Goal: Task Accomplishment & Management: Complete application form

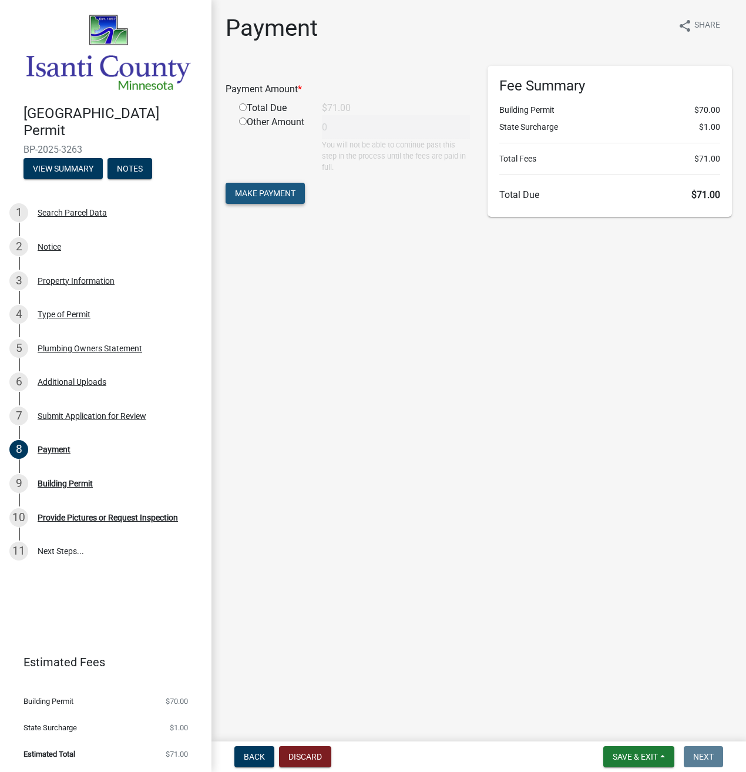
click at [265, 195] on span "Make Payment" at bounding box center [265, 192] width 60 height 9
click at [247, 124] on div "Total Due" at bounding box center [271, 122] width 83 height 14
click at [241, 119] on input "radio" at bounding box center [243, 121] width 8 height 8
radio input "true"
type input "71"
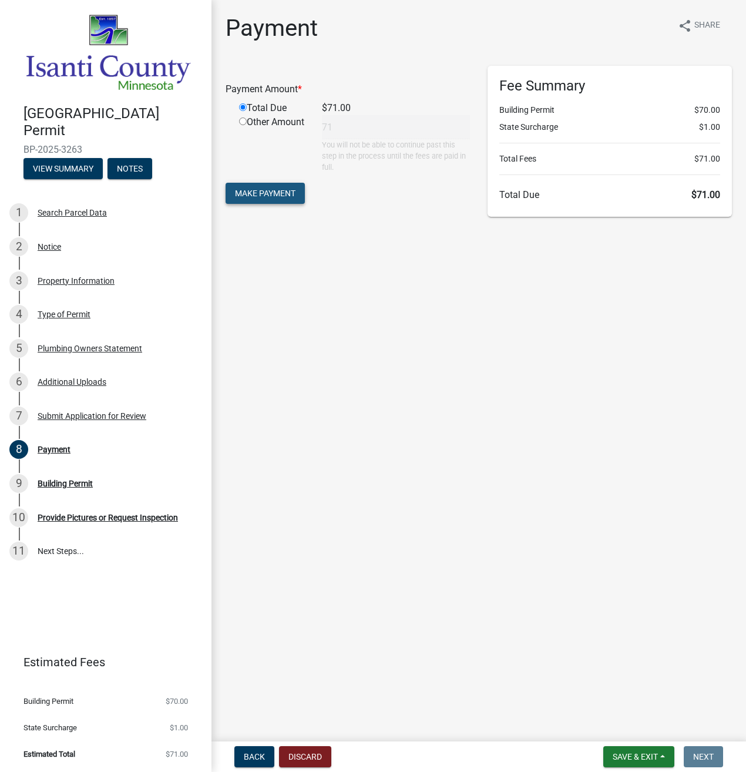
click at [263, 196] on span "Make Payment" at bounding box center [265, 192] width 60 height 9
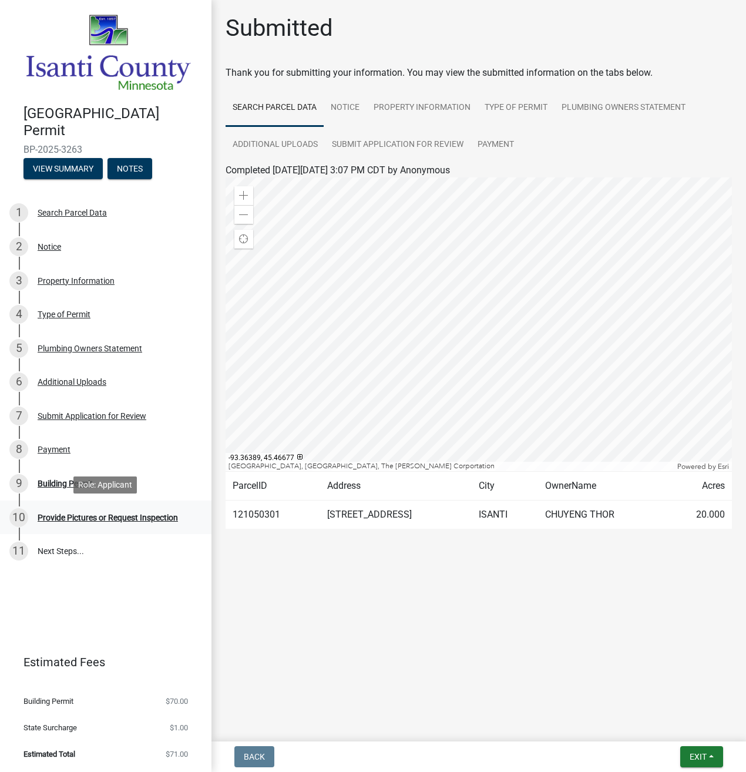
click at [112, 514] on div "Provide Pictures or Request Inspection" at bounding box center [108, 517] width 140 height 8
click at [65, 549] on link "11 Next Steps..." at bounding box center [105, 551] width 211 height 34
click at [63, 483] on div "Building Permit" at bounding box center [65, 483] width 55 height 8
click at [43, 164] on button "View Summary" at bounding box center [62, 168] width 79 height 21
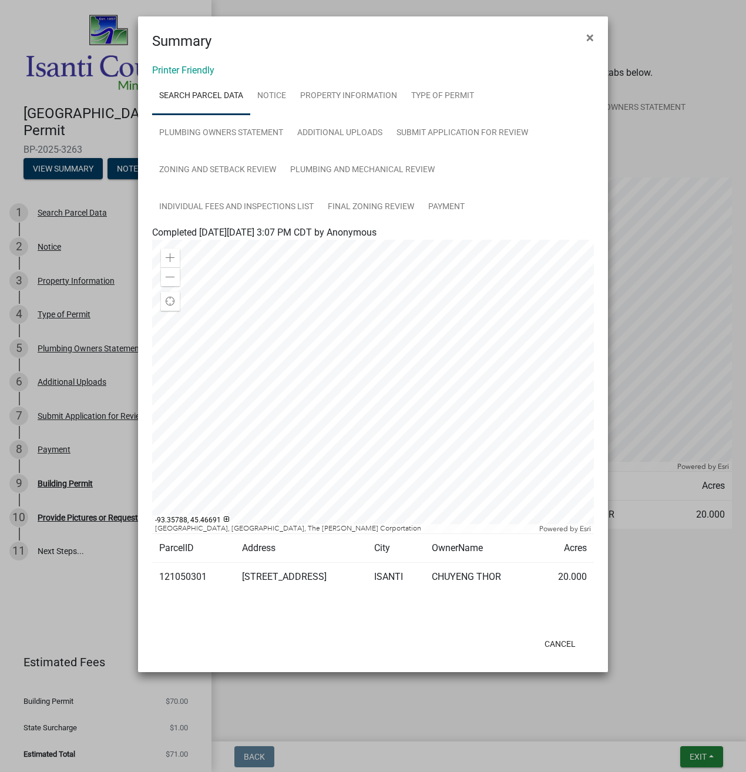
click at [313, 571] on td "3598 277TH AVE NW" at bounding box center [301, 577] width 132 height 29
click at [601, 39] on button "×" at bounding box center [590, 37] width 26 height 33
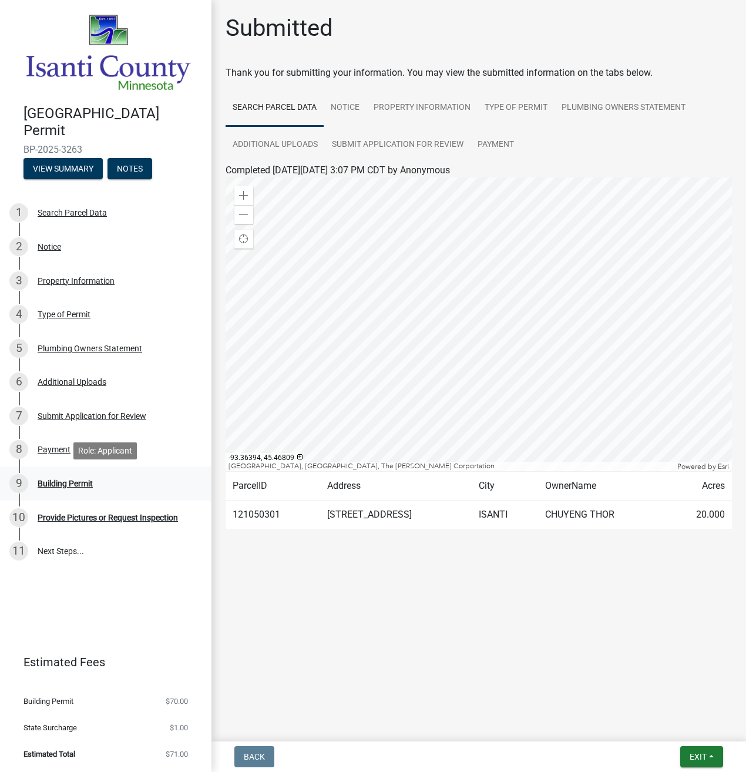
click at [50, 480] on div "Building Permit" at bounding box center [65, 483] width 55 height 8
click at [353, 517] on td "3598 277TH AVE NW" at bounding box center [395, 514] width 151 height 29
click at [278, 517] on td "121050301" at bounding box center [272, 514] width 95 height 29
click at [488, 147] on link "Payment" at bounding box center [495, 145] width 50 height 38
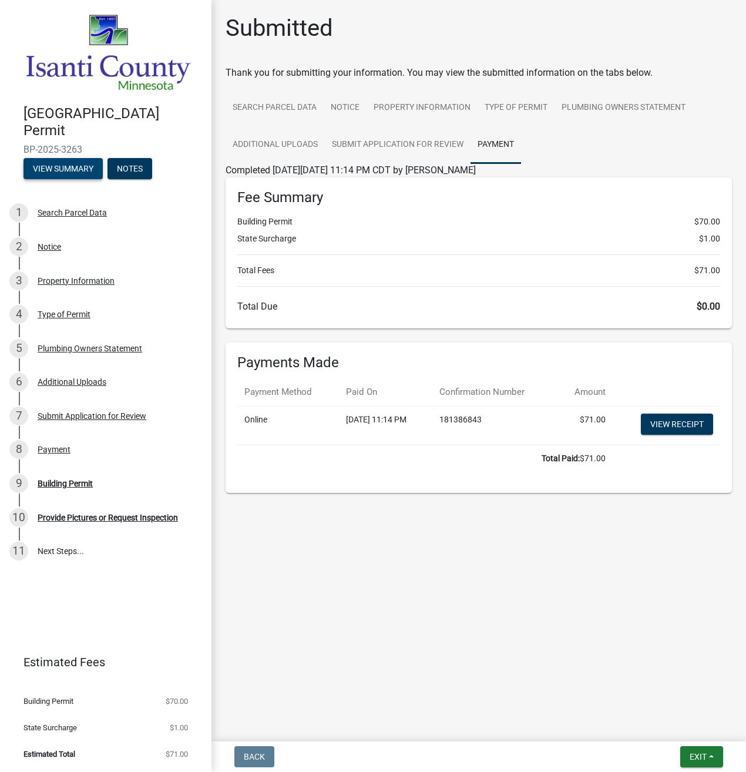
click at [79, 169] on button "View Summary" at bounding box center [62, 168] width 79 height 21
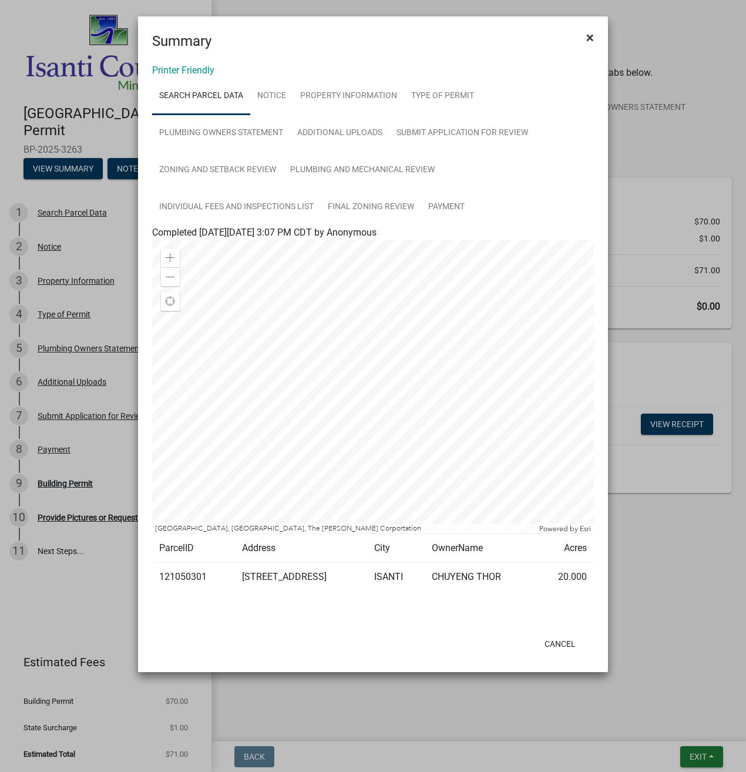
click at [587, 43] on span "×" at bounding box center [590, 37] width 8 height 16
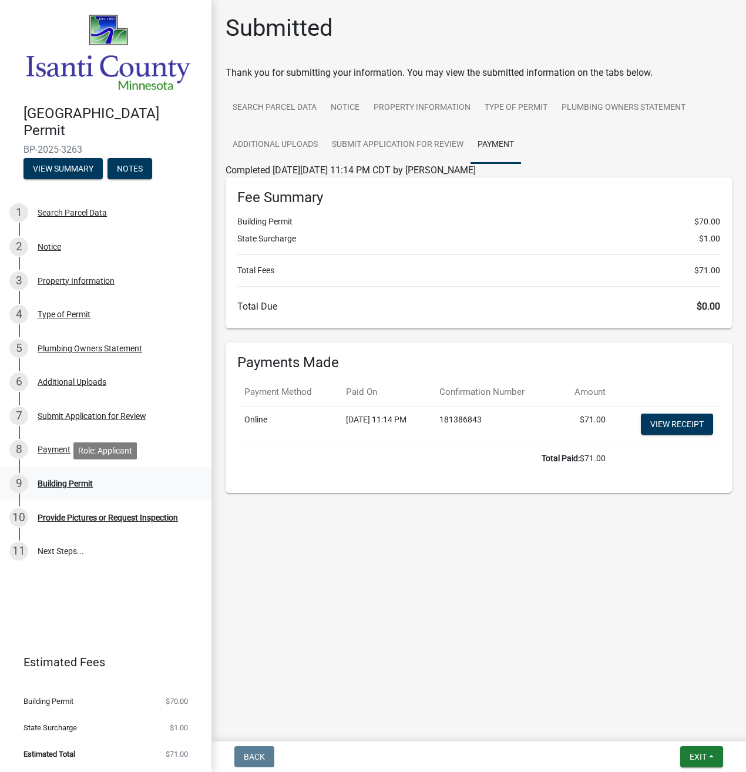
click at [55, 483] on div "Building Permit" at bounding box center [65, 483] width 55 height 8
click at [63, 703] on span "Building Permit" at bounding box center [48, 701] width 50 height 8
click at [62, 733] on li "State Surcharge $1.00" at bounding box center [105, 727] width 211 height 26
drag, startPoint x: 718, startPoint y: 220, endPoint x: 676, endPoint y: 210, distance: 43.4
click at [77, 480] on div "Building Permit" at bounding box center [65, 483] width 55 height 8
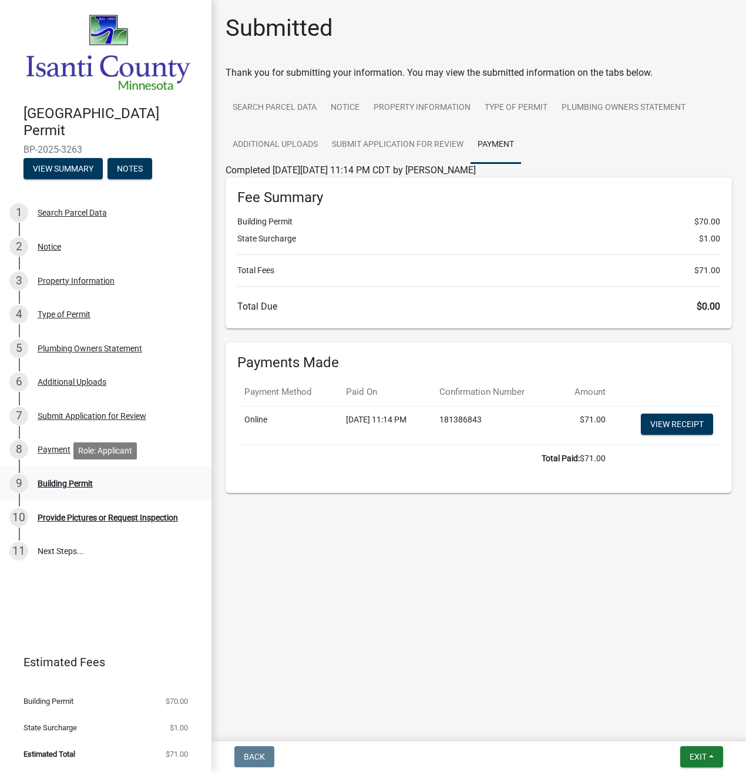
click at [80, 487] on div "Building Permit" at bounding box center [65, 483] width 55 height 8
click at [70, 171] on button "View Summary" at bounding box center [62, 168] width 79 height 21
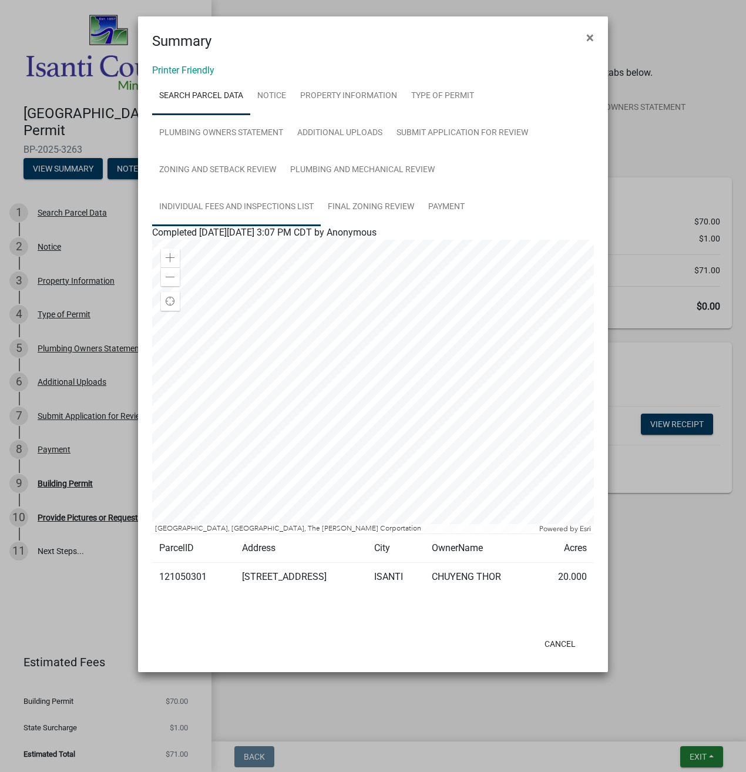
click at [285, 204] on link "Individual Fees and Inspections list" at bounding box center [236, 207] width 169 height 38
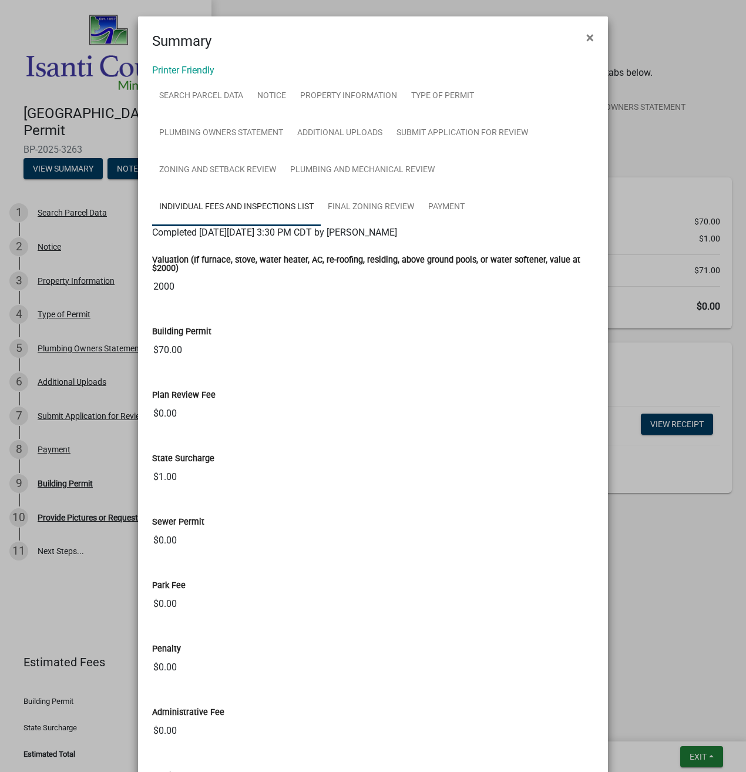
click at [198, 204] on link "Individual Fees and Inspections list" at bounding box center [236, 207] width 169 height 38
click at [587, 35] on span "×" at bounding box center [590, 37] width 8 height 16
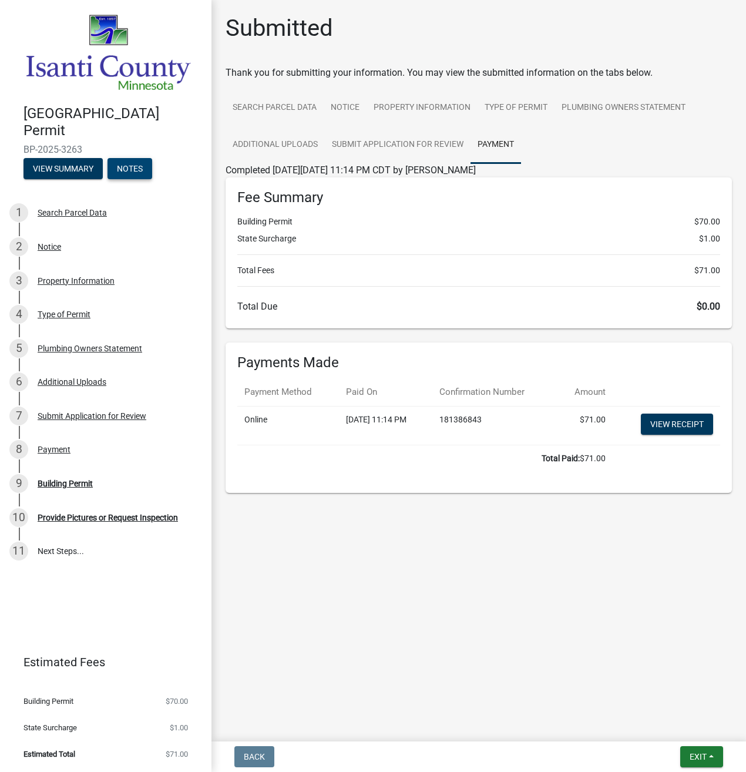
click at [123, 163] on button "Notes" at bounding box center [129, 168] width 45 height 21
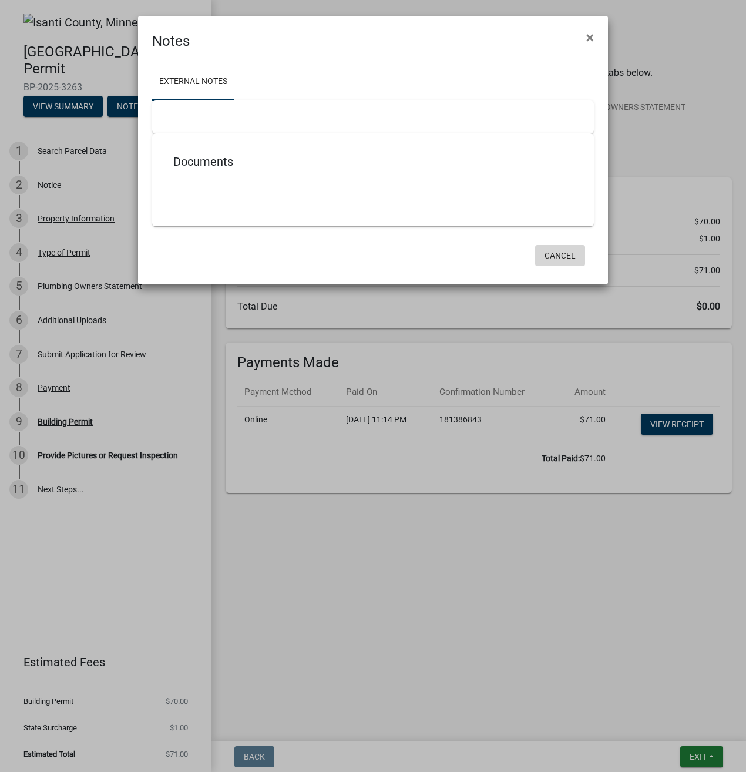
click at [558, 255] on button "Cancel" at bounding box center [560, 255] width 50 height 21
